Goal: Information Seeking & Learning: Learn about a topic

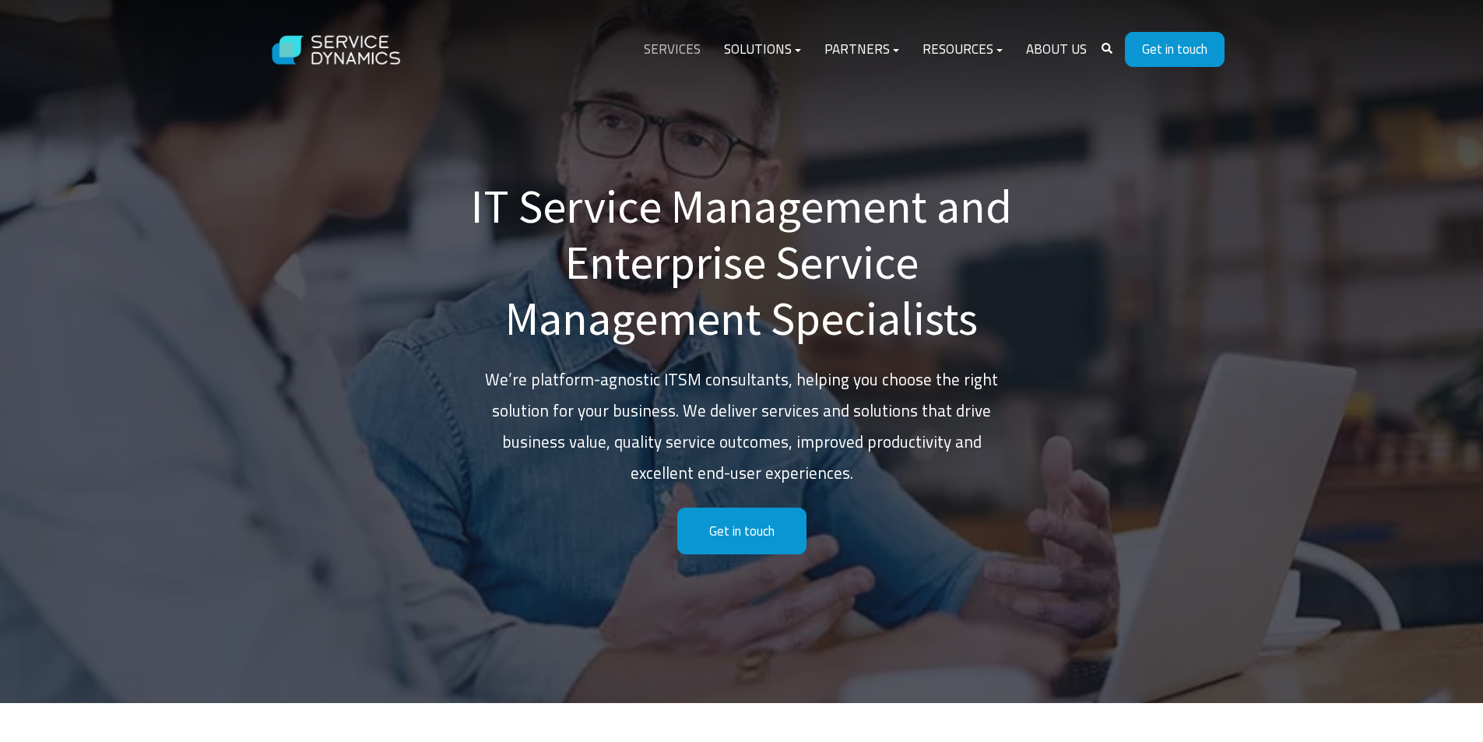
click at [687, 51] on link "Services" at bounding box center [672, 49] width 80 height 37
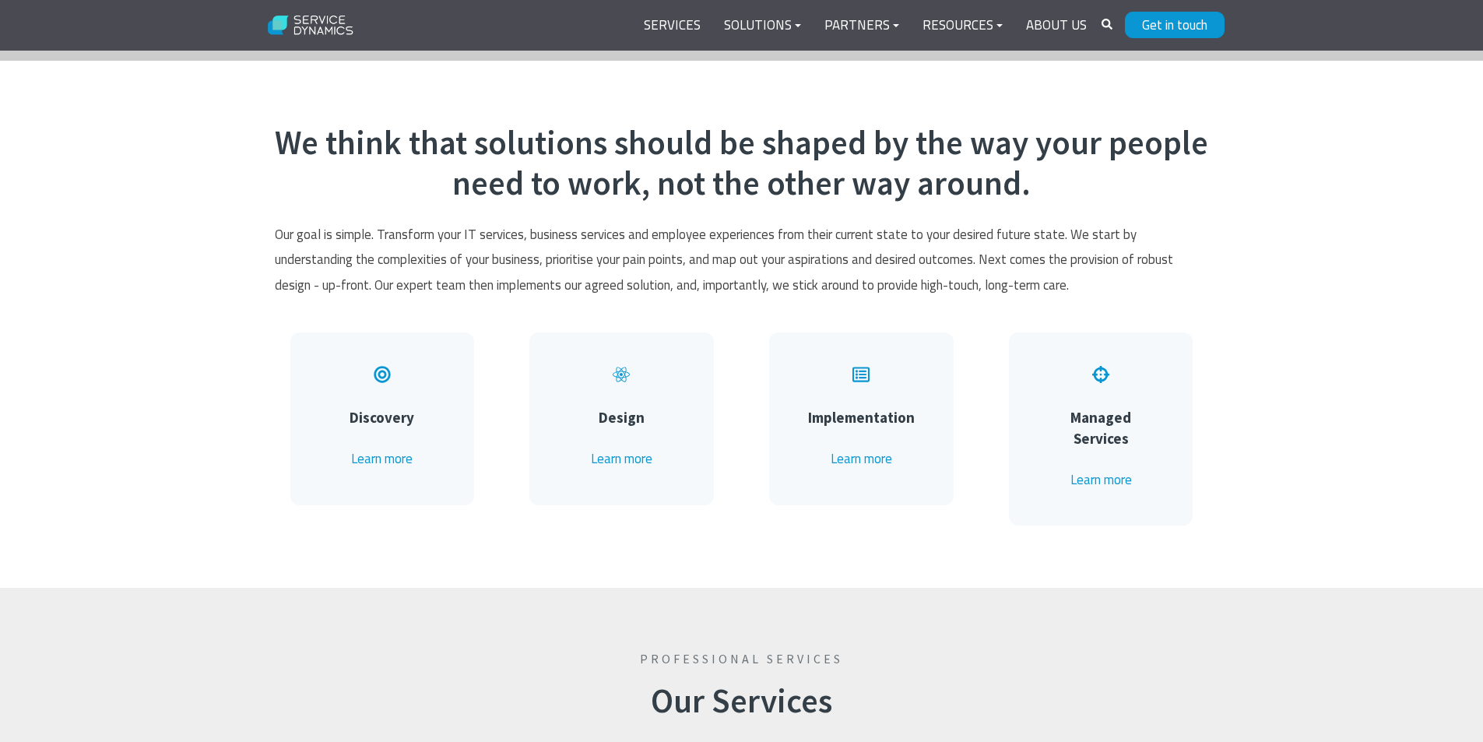
scroll to position [778, 0]
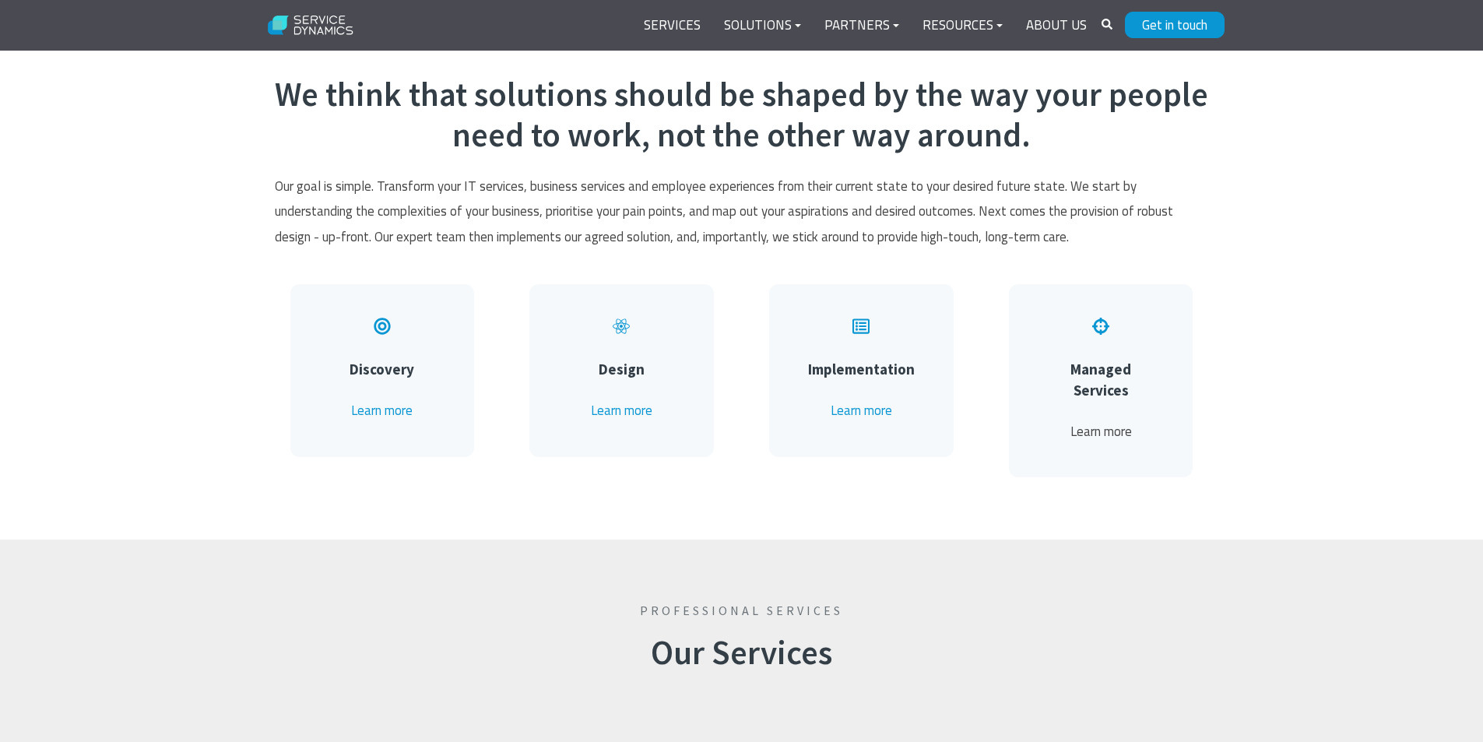
click at [1099, 421] on link "Learn more" at bounding box center [1100, 431] width 61 height 20
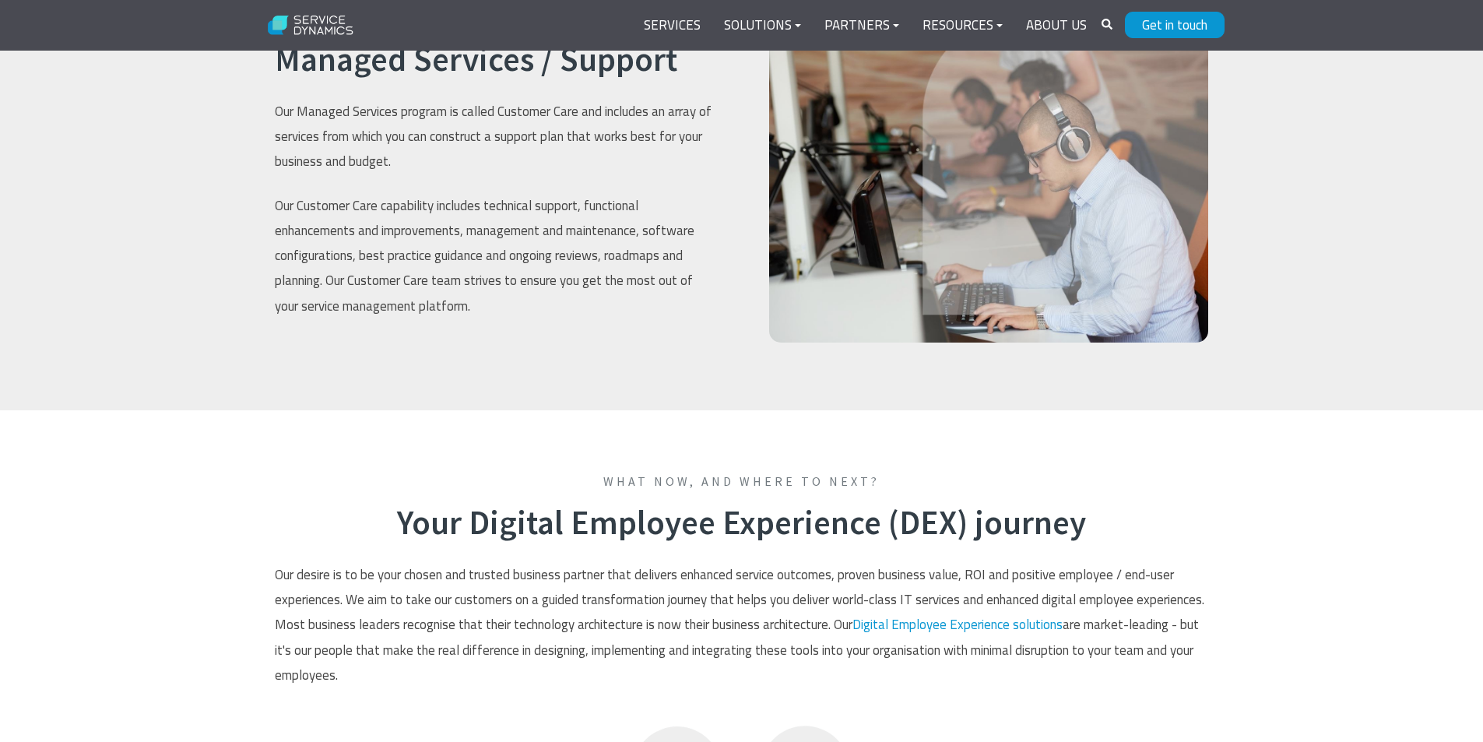
scroll to position [2813, 0]
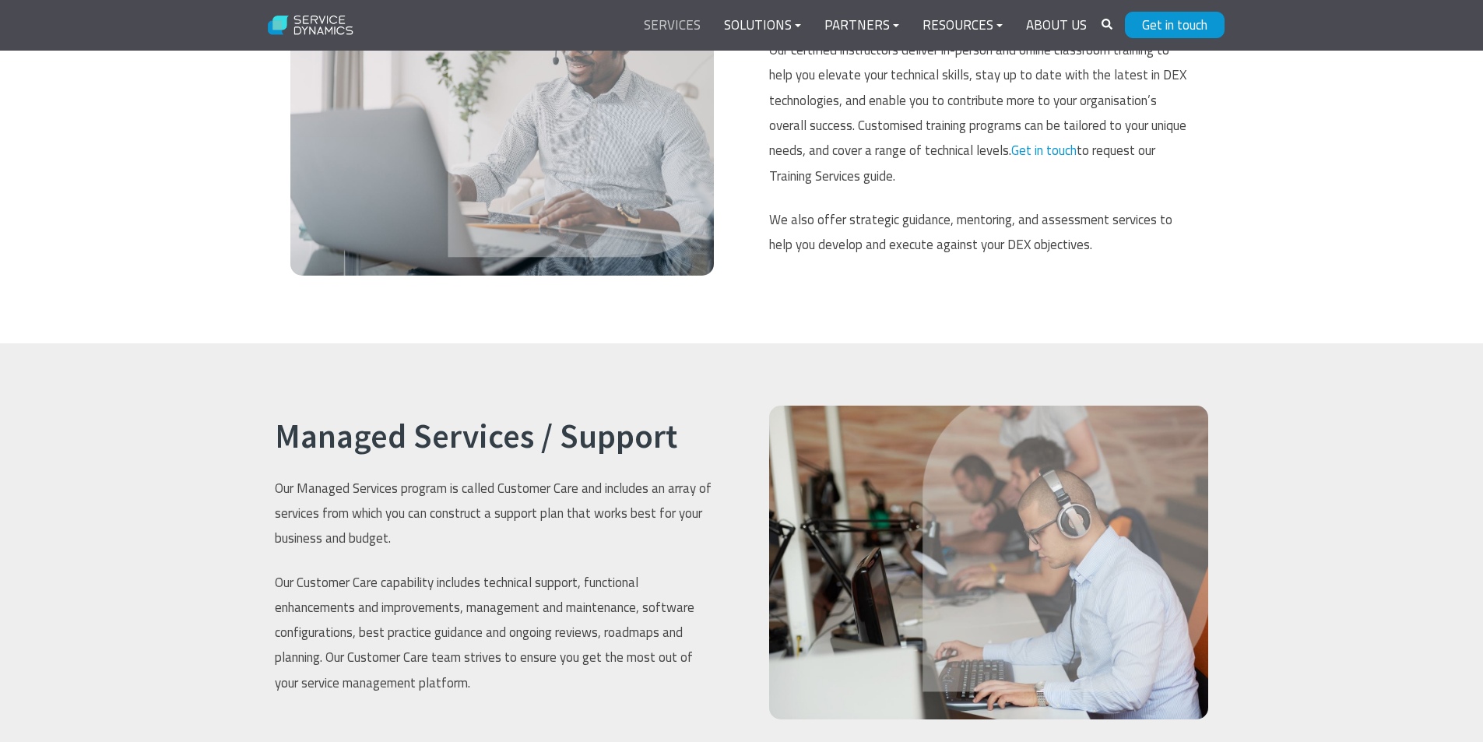
click at [659, 23] on link "Services" at bounding box center [672, 25] width 80 height 37
